Goal: Task Accomplishment & Management: Use online tool/utility

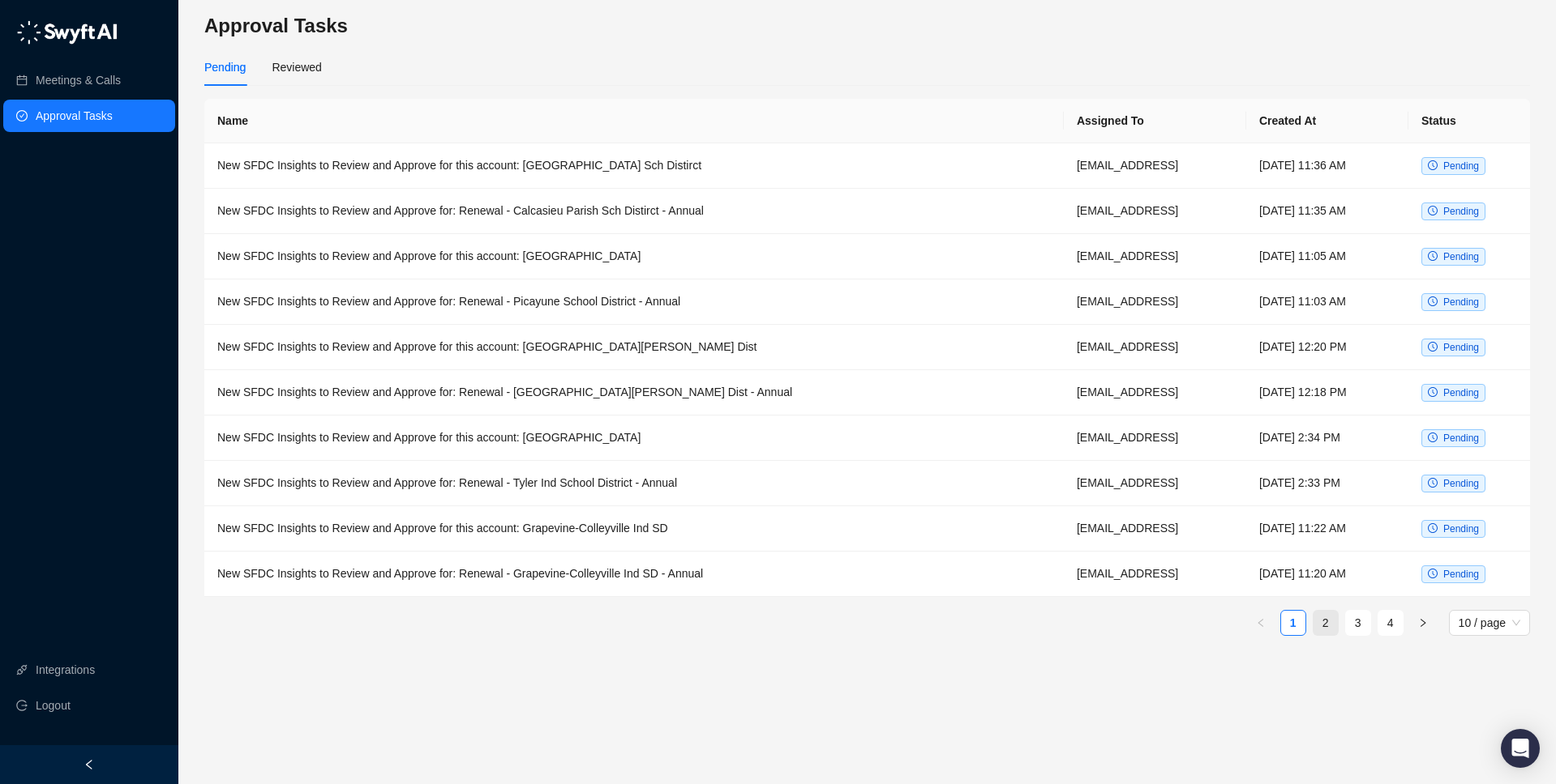
click at [1324, 618] on link "2" at bounding box center [1326, 623] width 25 height 25
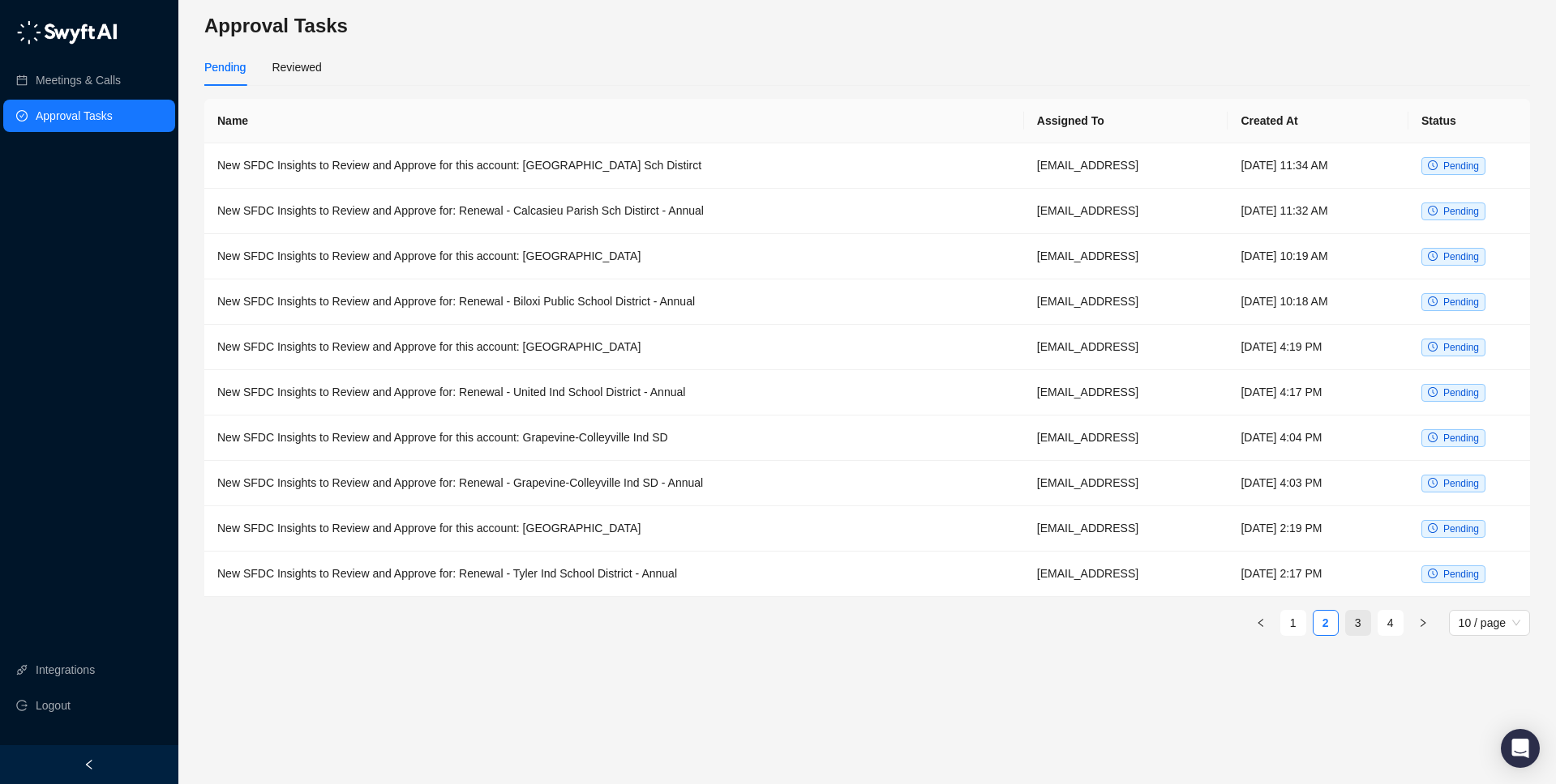
click at [1359, 626] on link "3" at bounding box center [1357, 623] width 25 height 25
click at [552, 340] on td "New SFDC Insights to Review and Approve for this account: [GEOGRAPHIC_DATA]" at bounding box center [614, 348] width 821 height 46
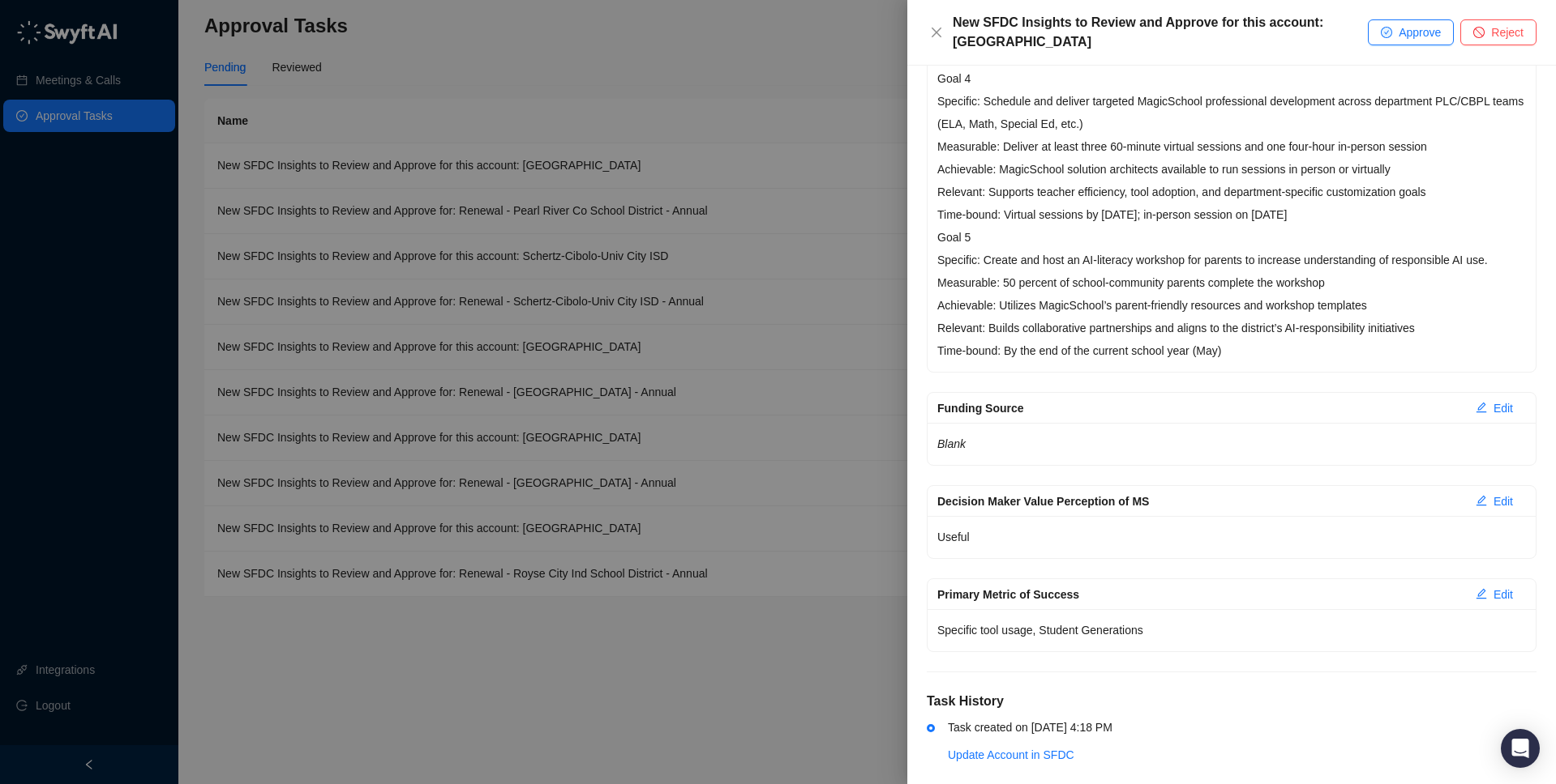
scroll to position [1402, 0]
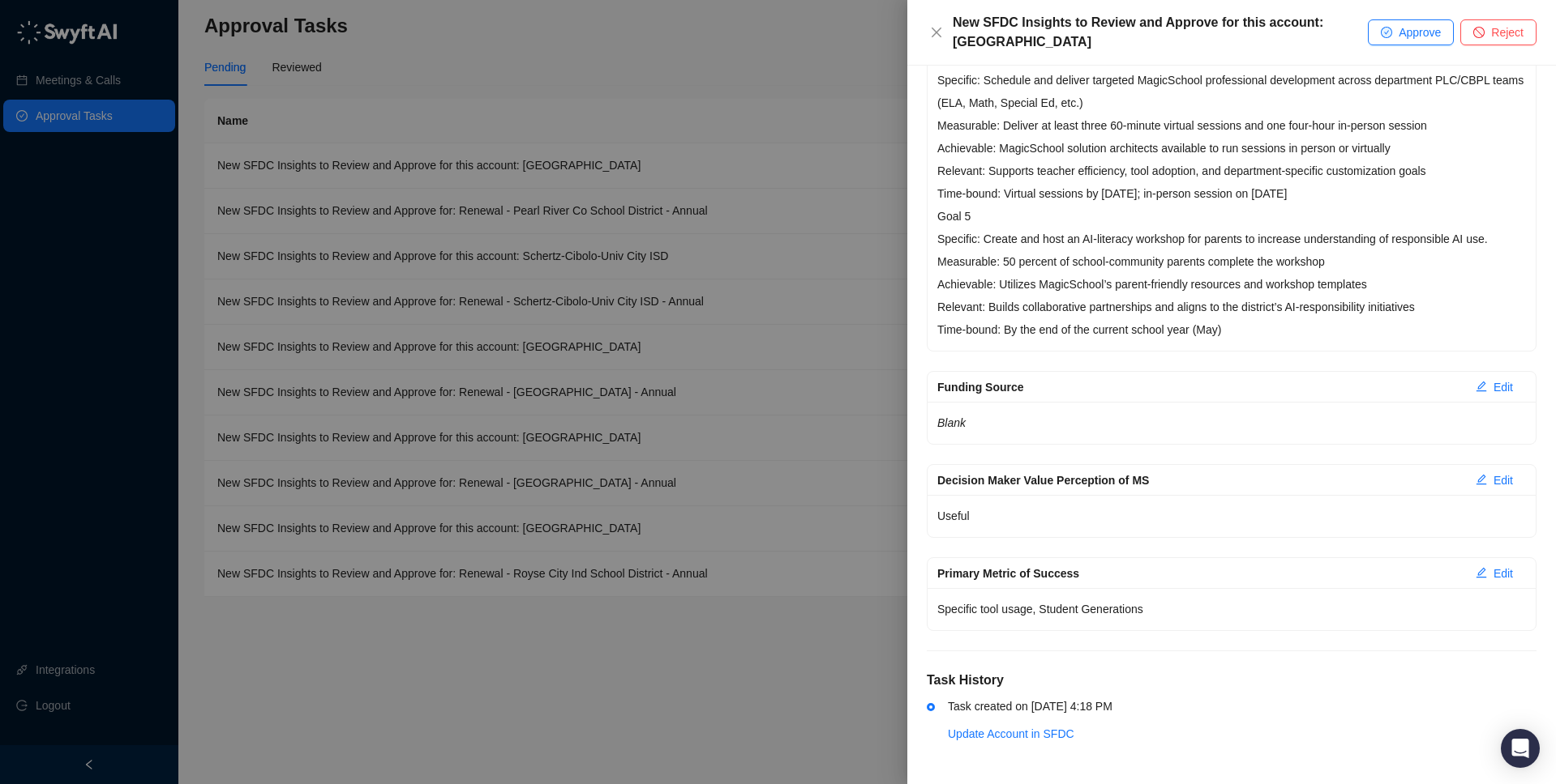
click at [670, 407] on div at bounding box center [778, 392] width 1556 height 784
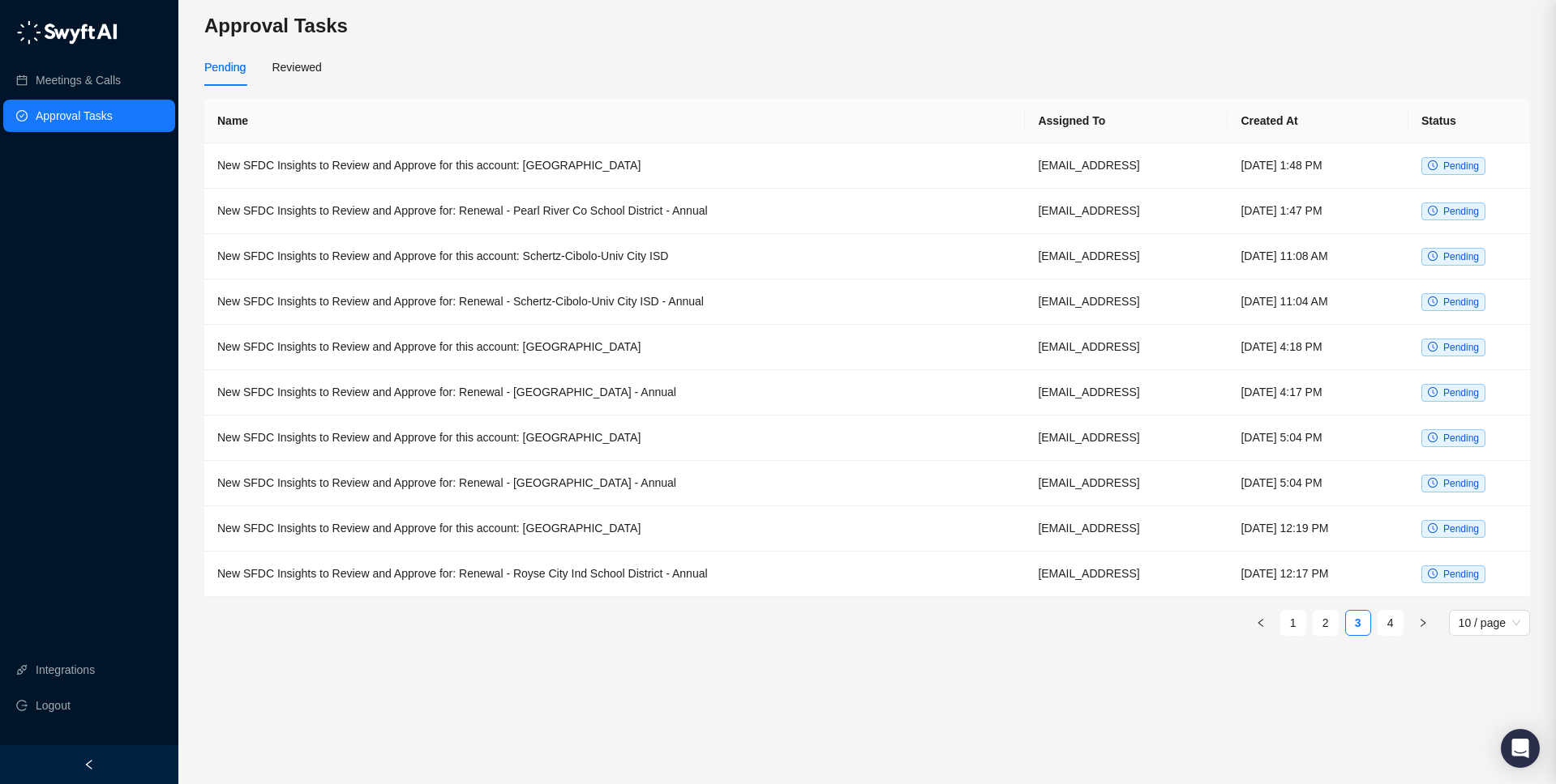
click at [652, 393] on td "New SFDC Insights to Review and Approve for: Renewal - [GEOGRAPHIC_DATA] - Annu…" at bounding box center [614, 393] width 821 height 46
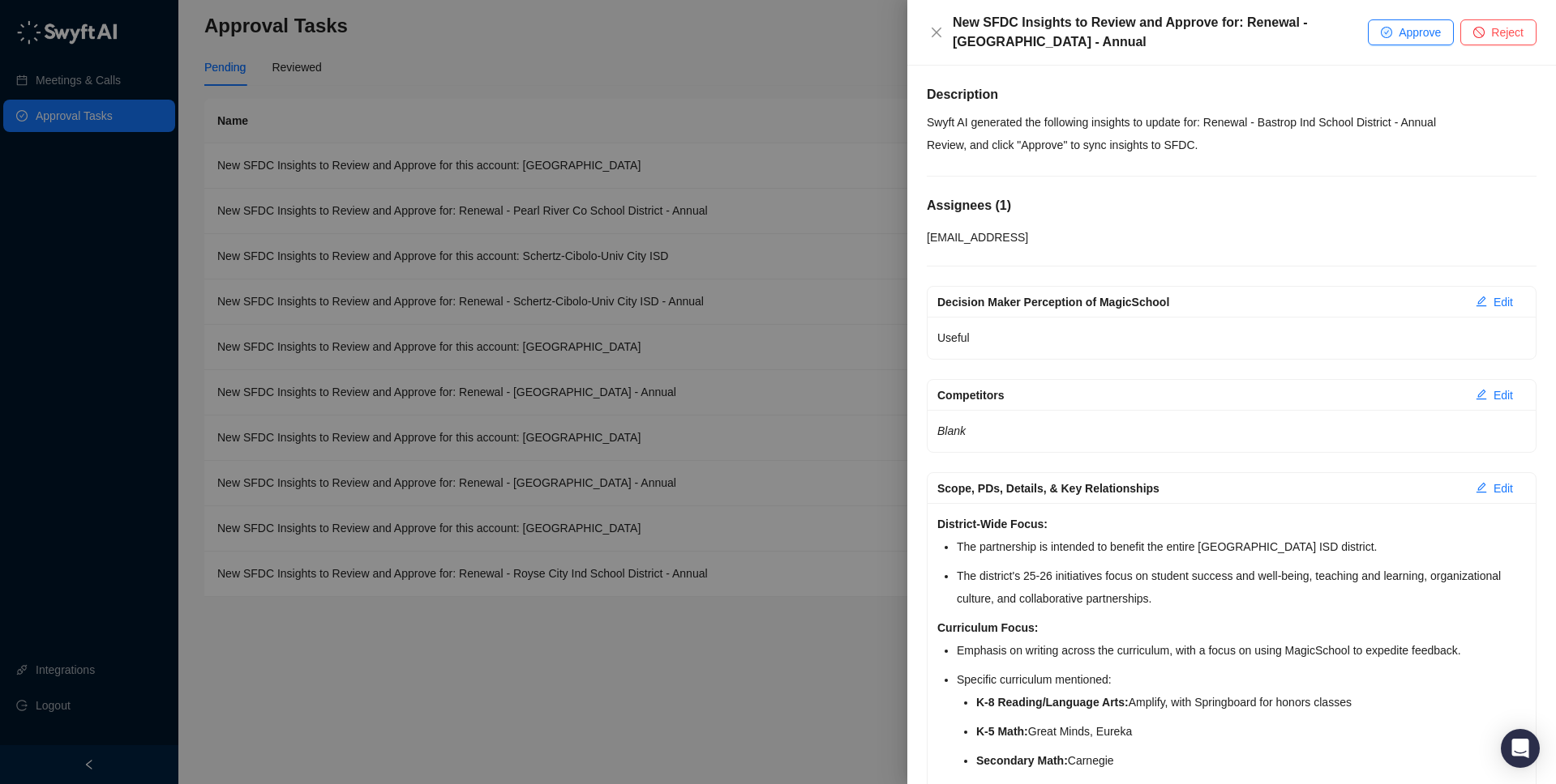
click at [574, 342] on div at bounding box center [778, 392] width 1556 height 784
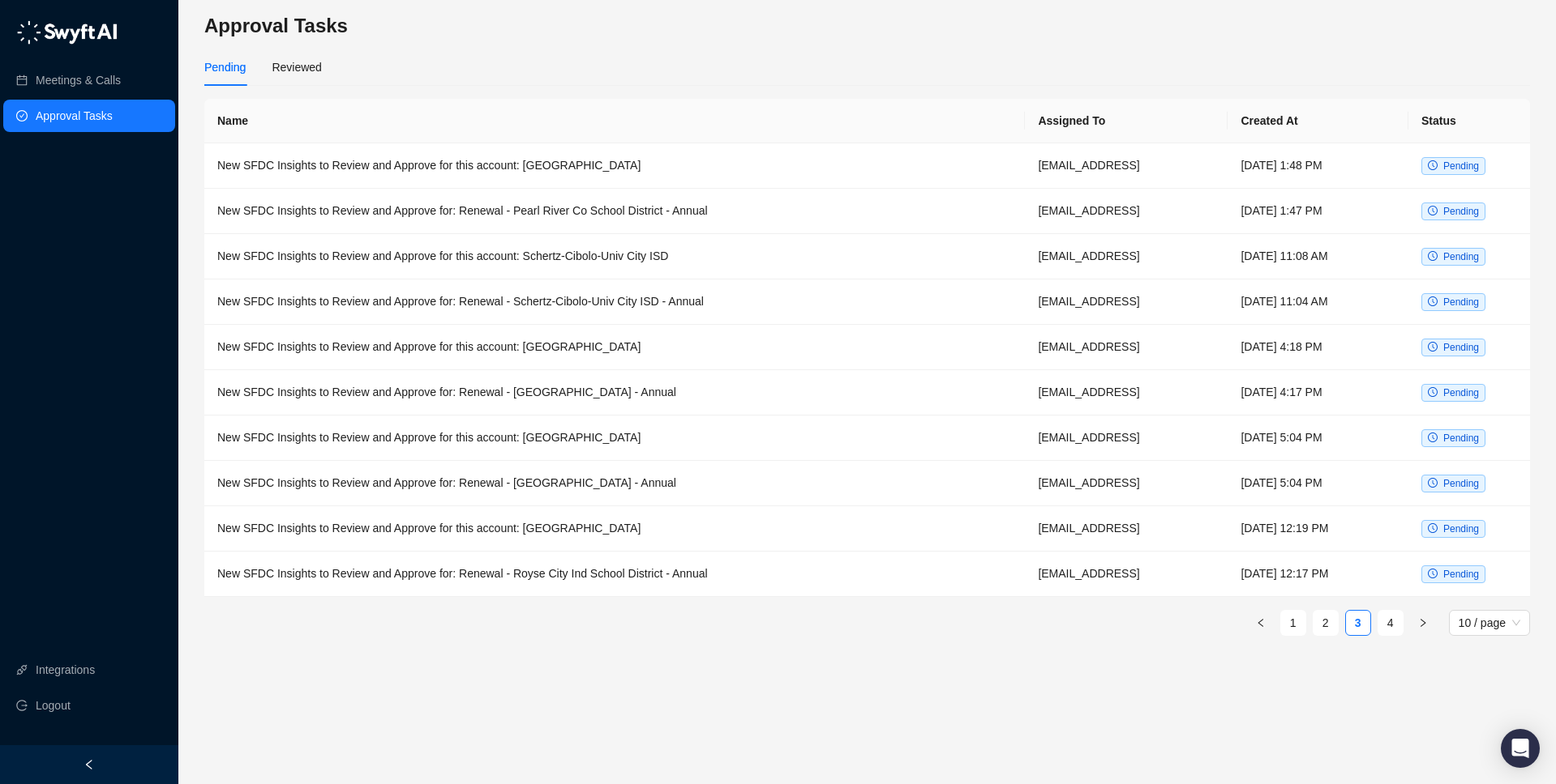
click at [593, 348] on td "New SFDC Insights to Review and Approve for this account: [GEOGRAPHIC_DATA]" at bounding box center [614, 348] width 821 height 46
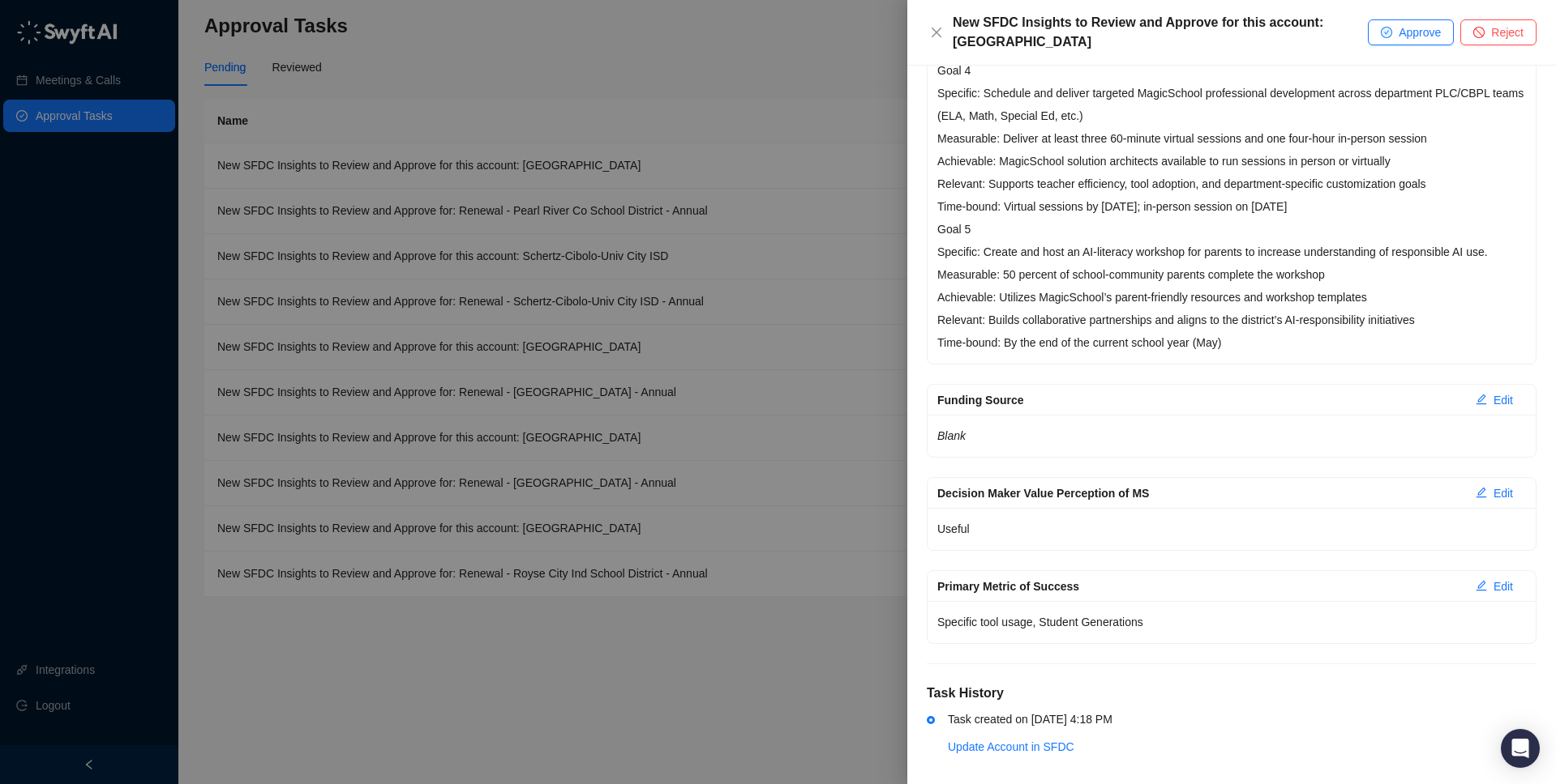
scroll to position [1402, 0]
